Goal: Obtain resource: Download file/media

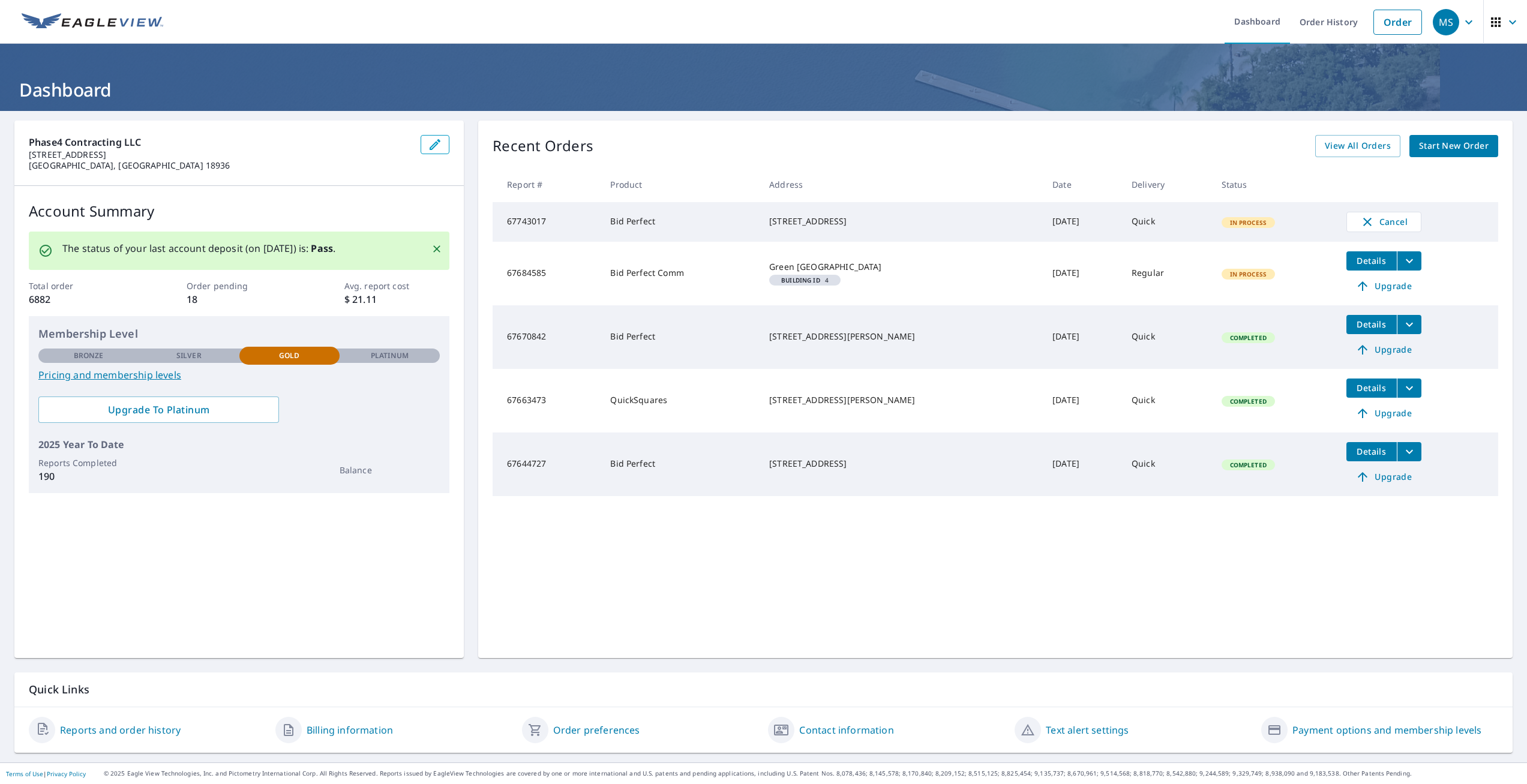
click at [1416, 459] on icon "filesDropdownBtn-67644727" at bounding box center [1409, 451] width 15 height 15
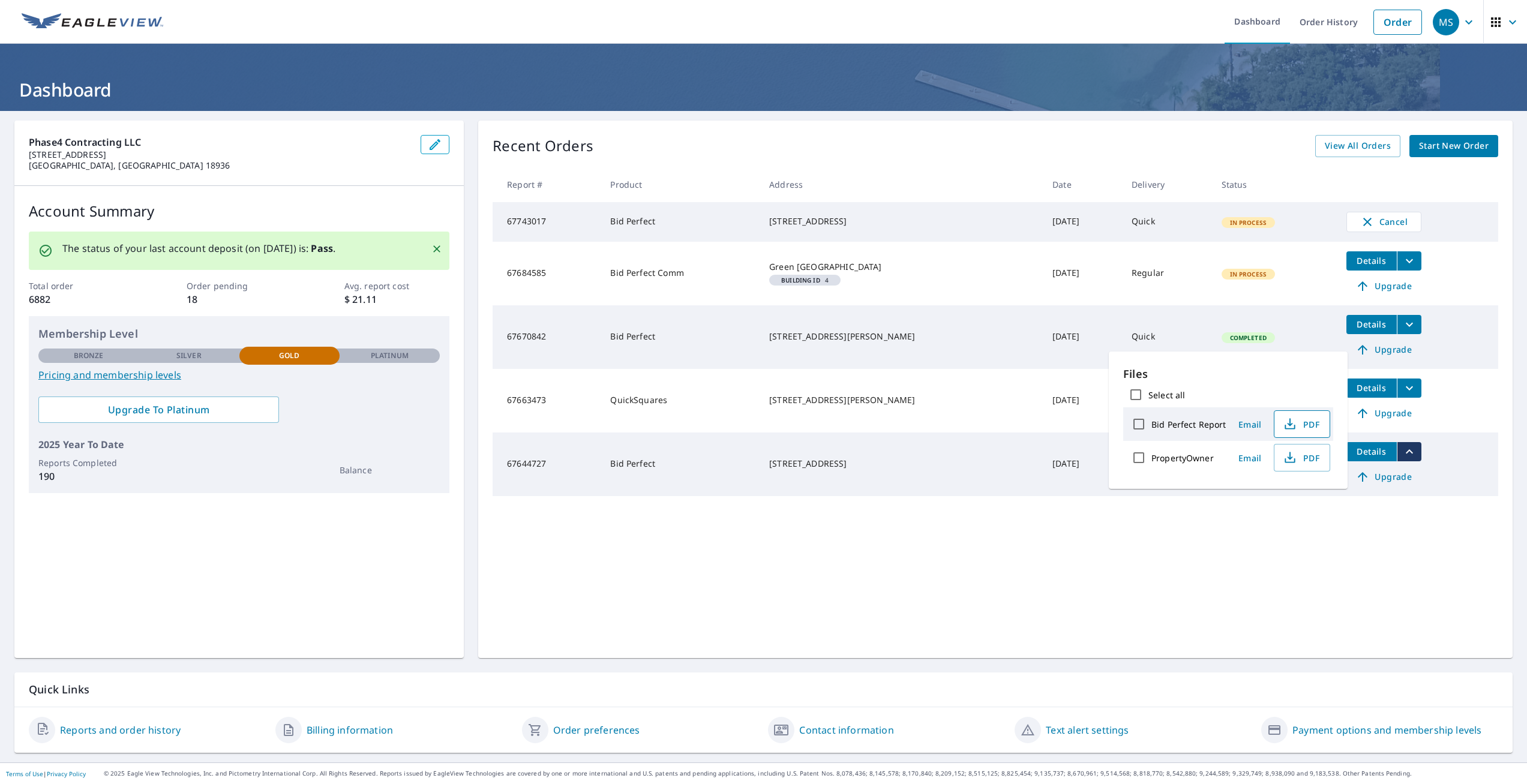
click at [1313, 428] on span "PDF" at bounding box center [1301, 424] width 39 height 15
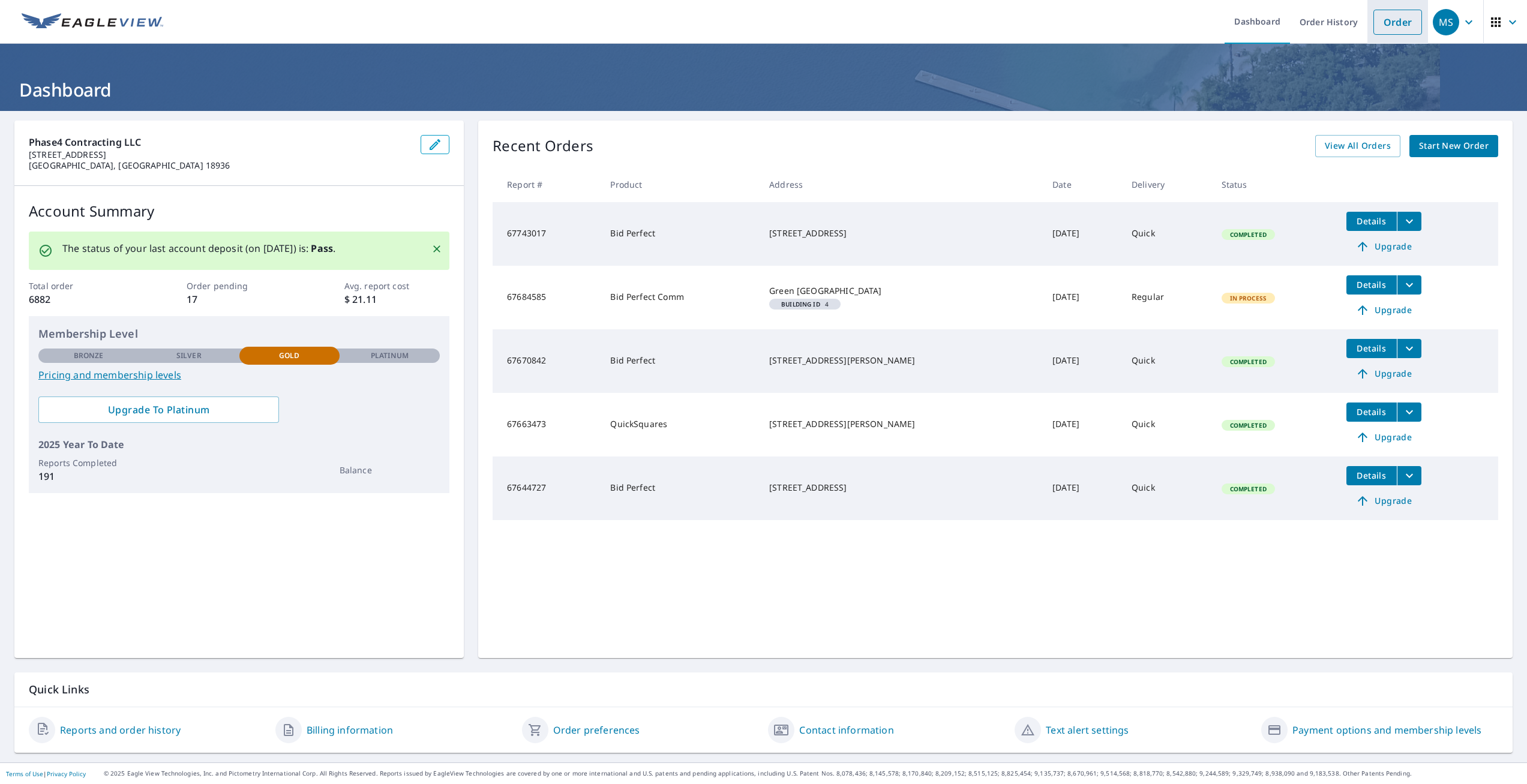
click at [1392, 21] on link "Order" at bounding box center [1398, 23] width 48 height 26
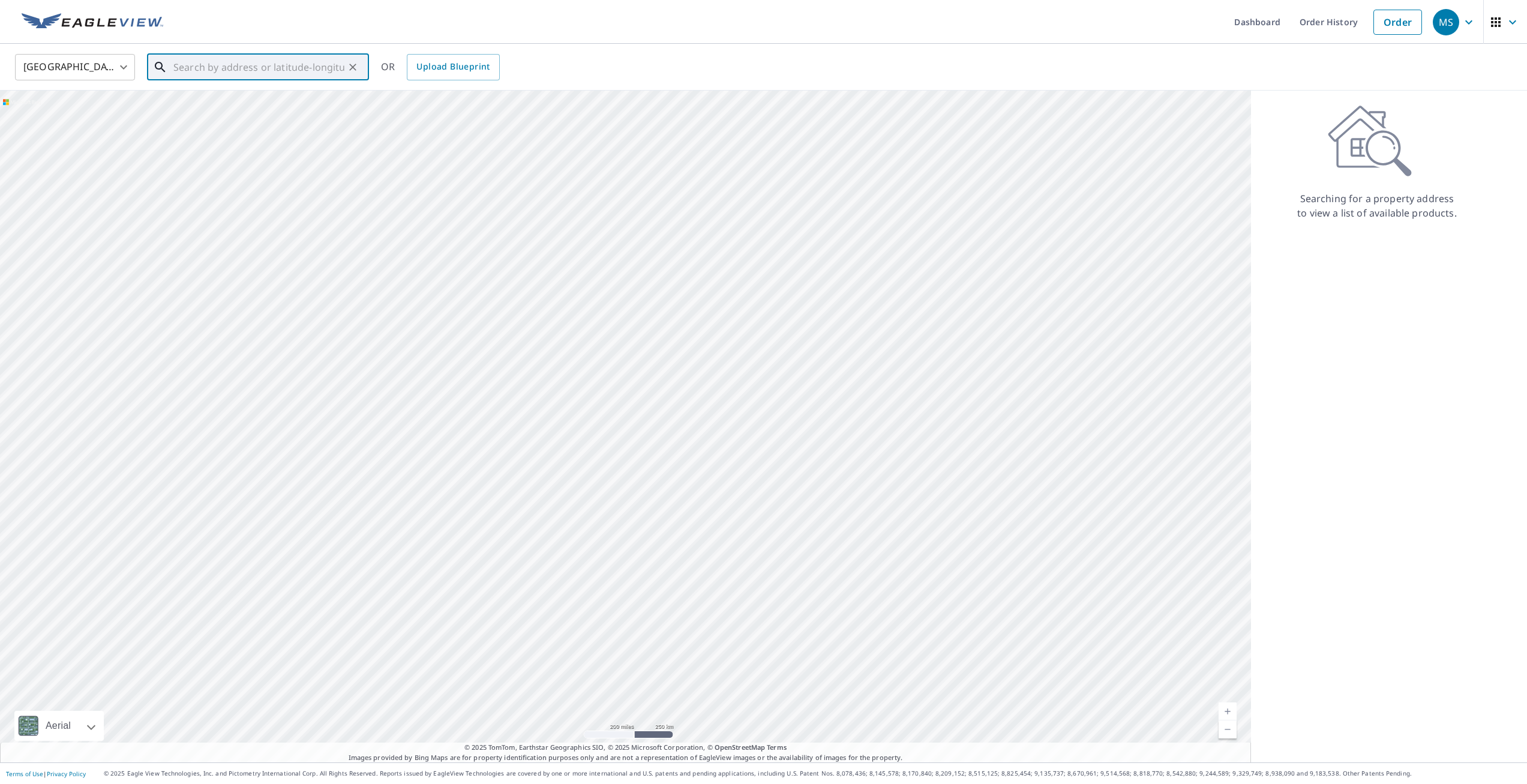
click at [188, 57] on input "text" at bounding box center [259, 67] width 171 height 34
click at [250, 110] on span "[STREET_ADDRESS][US_STATE]" at bounding box center [265, 102] width 189 height 15
type input "[STREET_ADDRESS][US_STATE]"
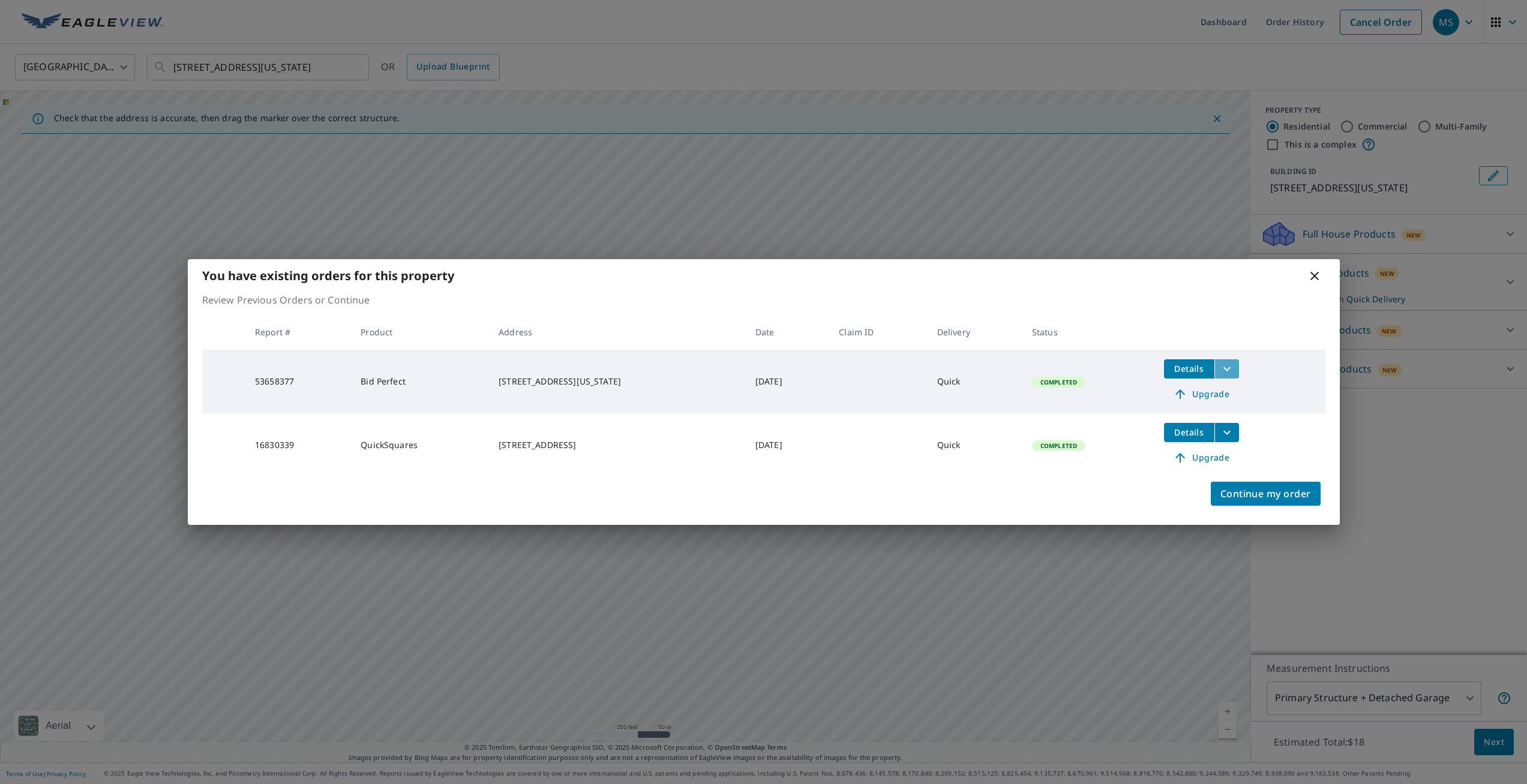
click at [1235, 361] on icon "filesDropdownBtn-53658377" at bounding box center [1227, 368] width 15 height 15
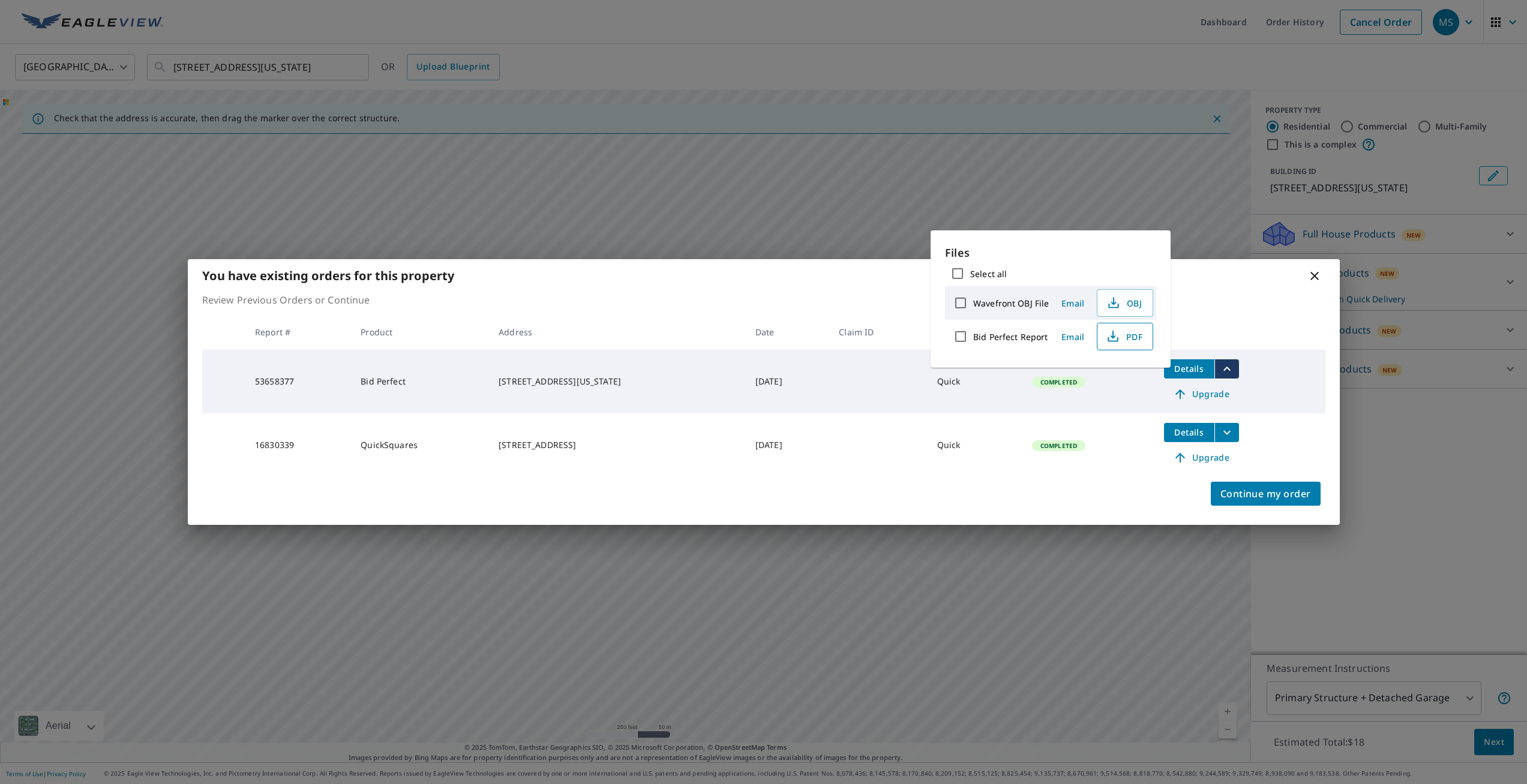
click at [1137, 344] on span "PDF" at bounding box center [1123, 337] width 39 height 15
click at [1232, 436] on icon "filesDropdownBtn-16830339" at bounding box center [1227, 432] width 15 height 15
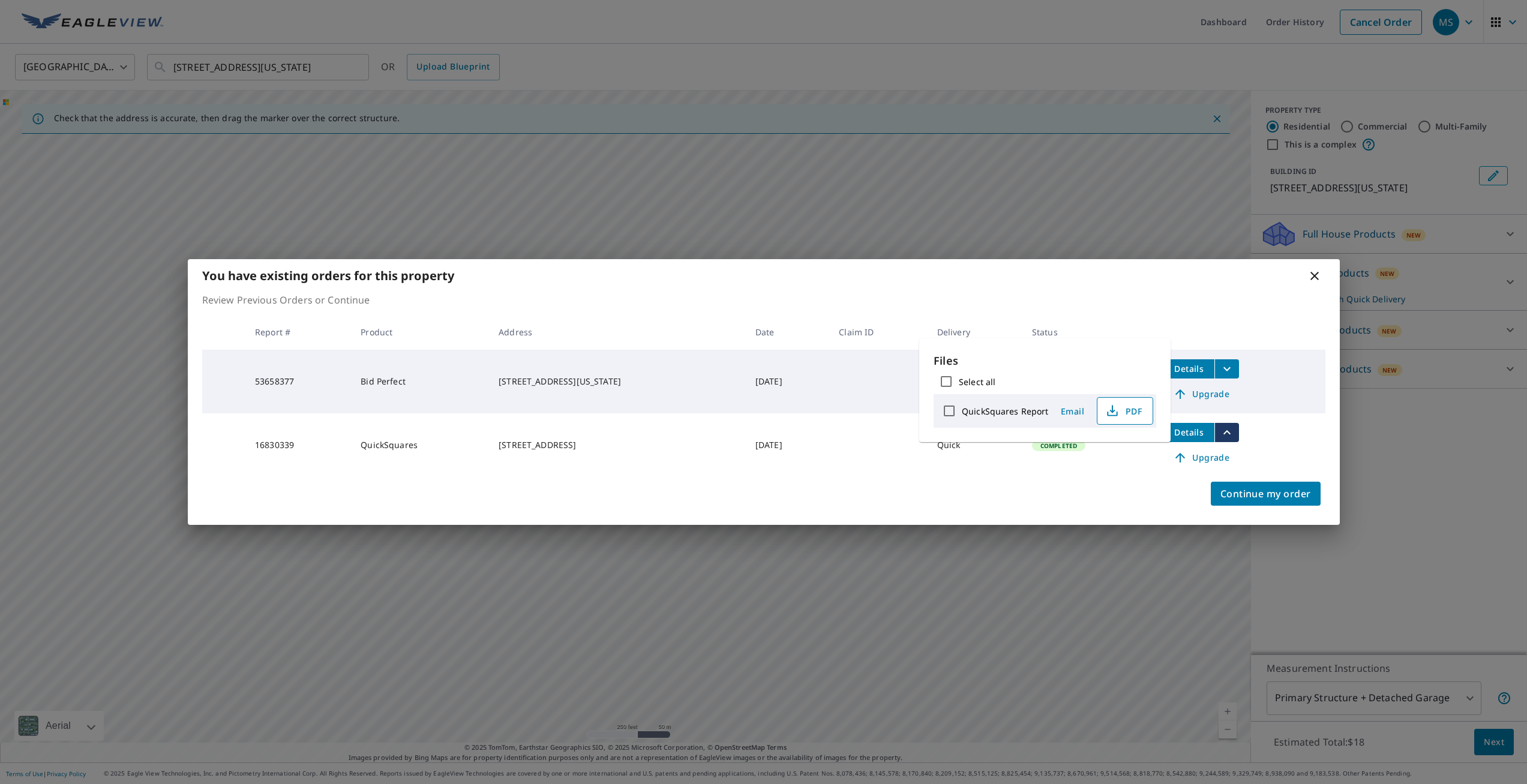
click at [1137, 413] on span "PDF" at bounding box center [1123, 411] width 39 height 15
click at [1310, 269] on icon at bounding box center [1315, 275] width 15 height 15
